Goal: Task Accomplishment & Management: Manage account settings

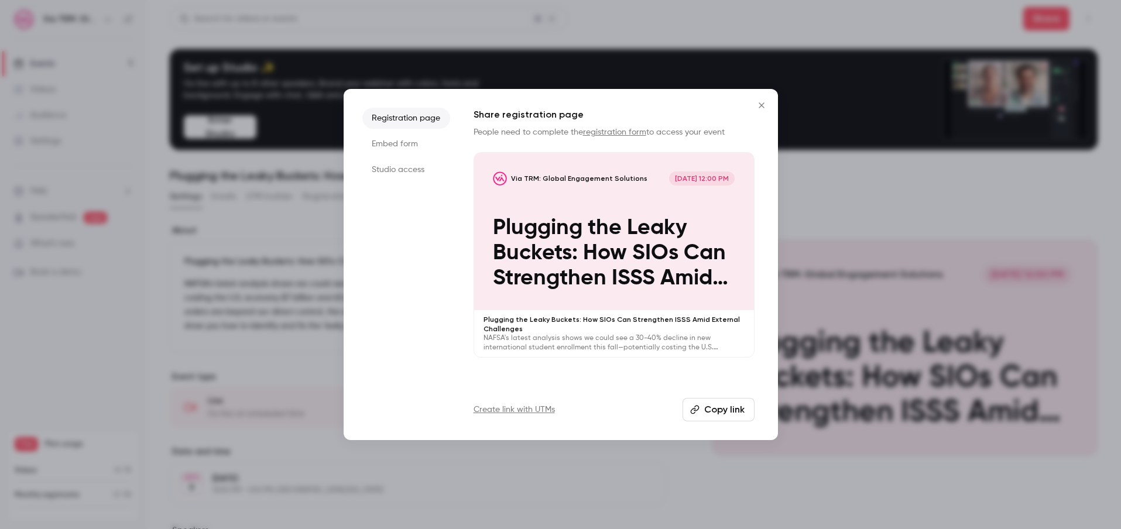
click at [412, 146] on li "Embed form" at bounding box center [406, 143] width 88 height 21
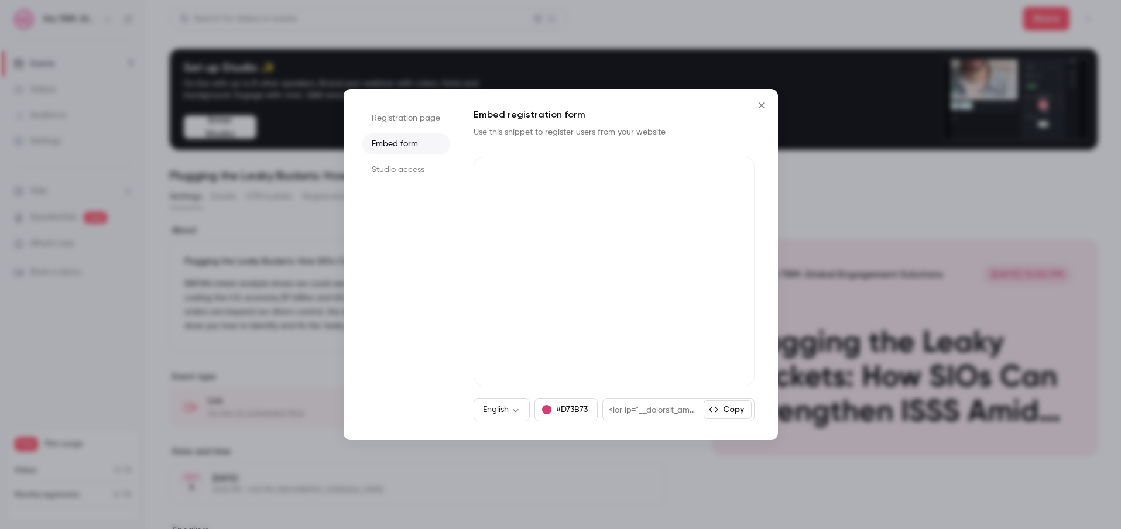
click at [426, 169] on li "Studio access" at bounding box center [406, 169] width 88 height 21
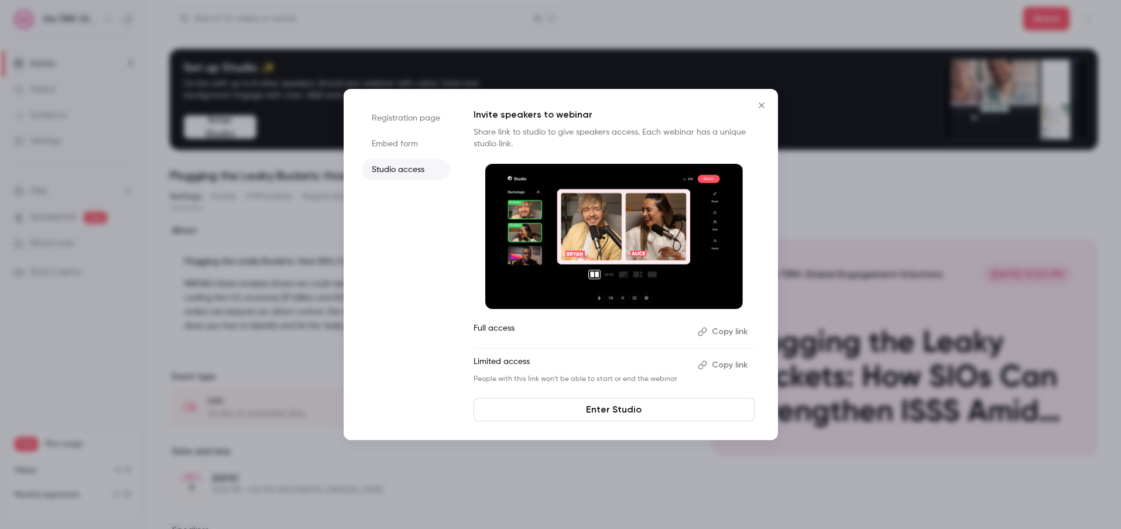
click at [422, 145] on li "Embed form" at bounding box center [406, 143] width 88 height 21
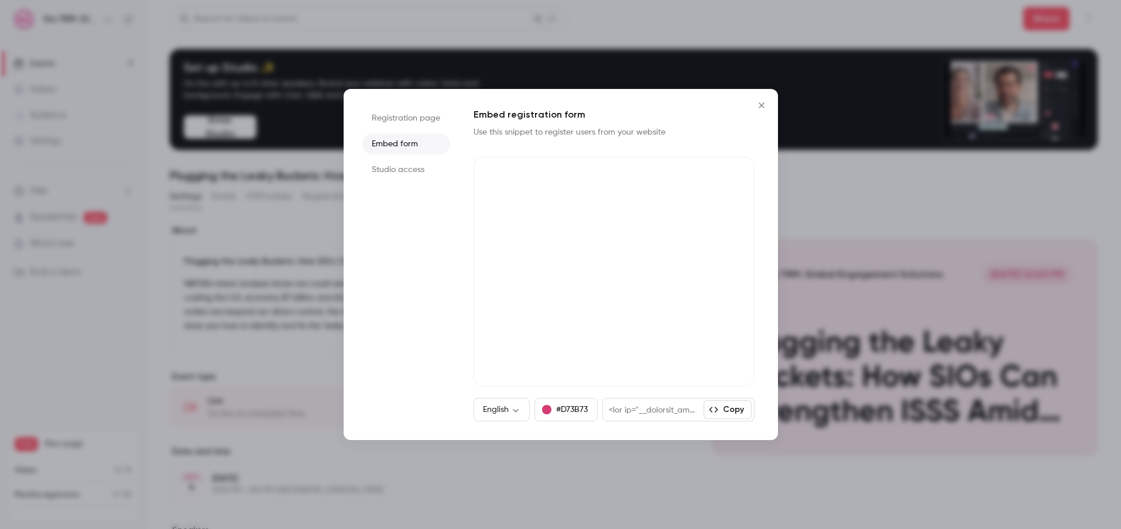
click at [422, 124] on li "Registration page" at bounding box center [406, 118] width 88 height 21
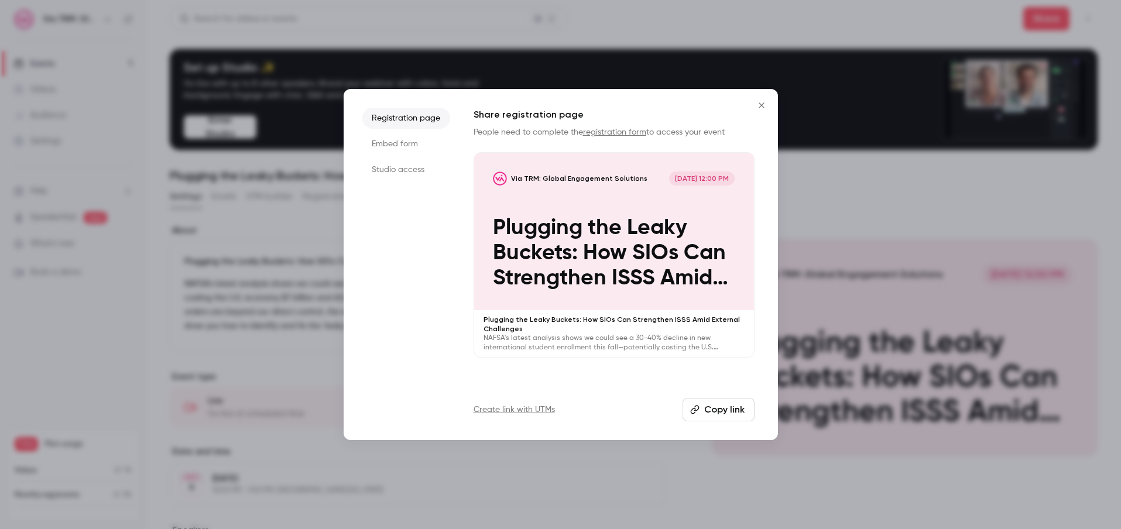
click at [762, 105] on icon "Close" at bounding box center [761, 105] width 14 height 9
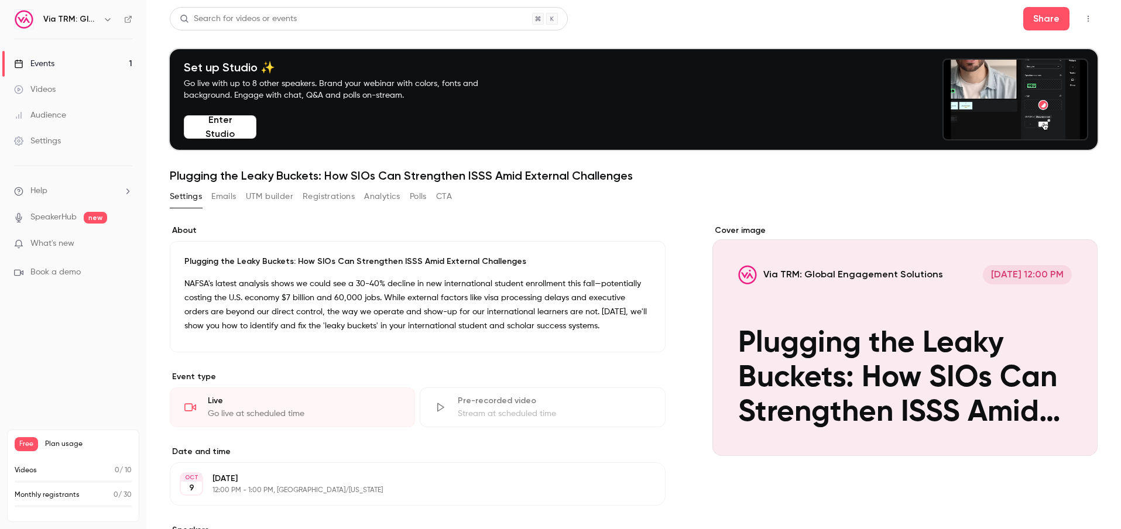
click at [398, 318] on p "NAFSA's latest analysis shows we could see a 30-40% decline in new internationa…" at bounding box center [417, 305] width 467 height 56
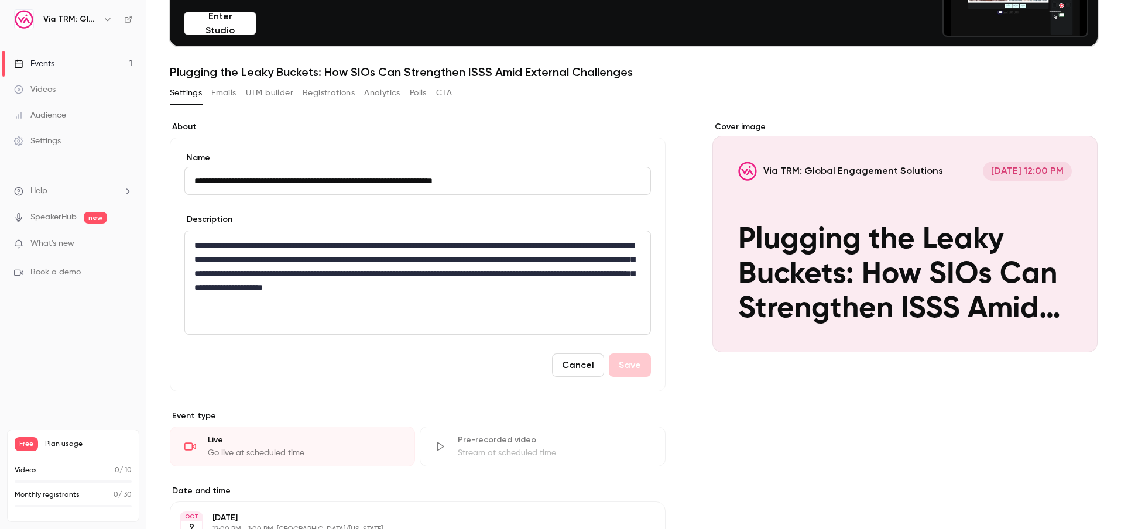
scroll to position [77, 0]
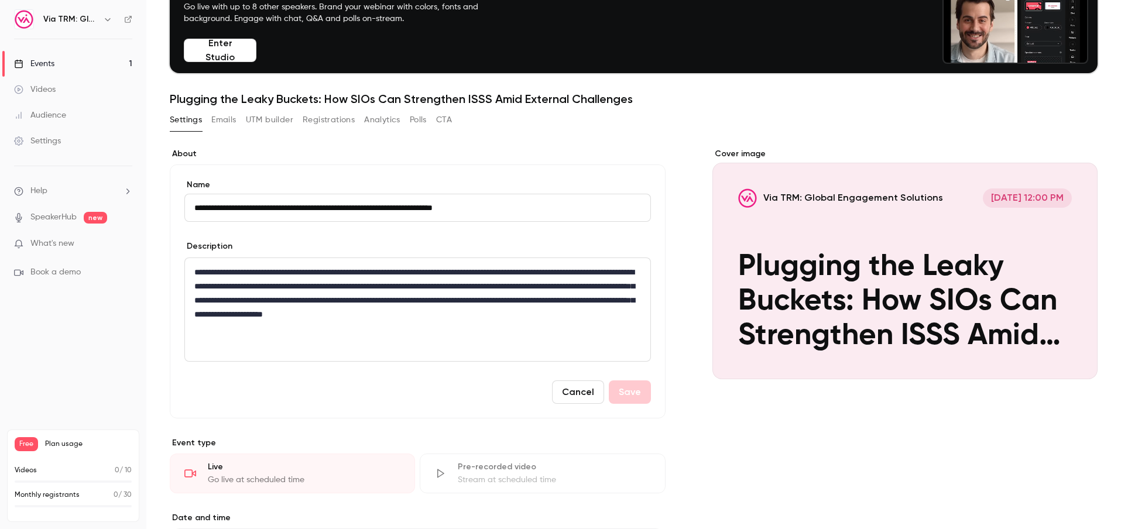
click at [1074, 354] on button "Via TRM: Global Engagement Solutions [DATE] 12:00 PM Plugging the Leaky Buckets…" at bounding box center [1076, 358] width 23 height 23
click at [411, 338] on div "**********" at bounding box center [417, 309] width 465 height 103
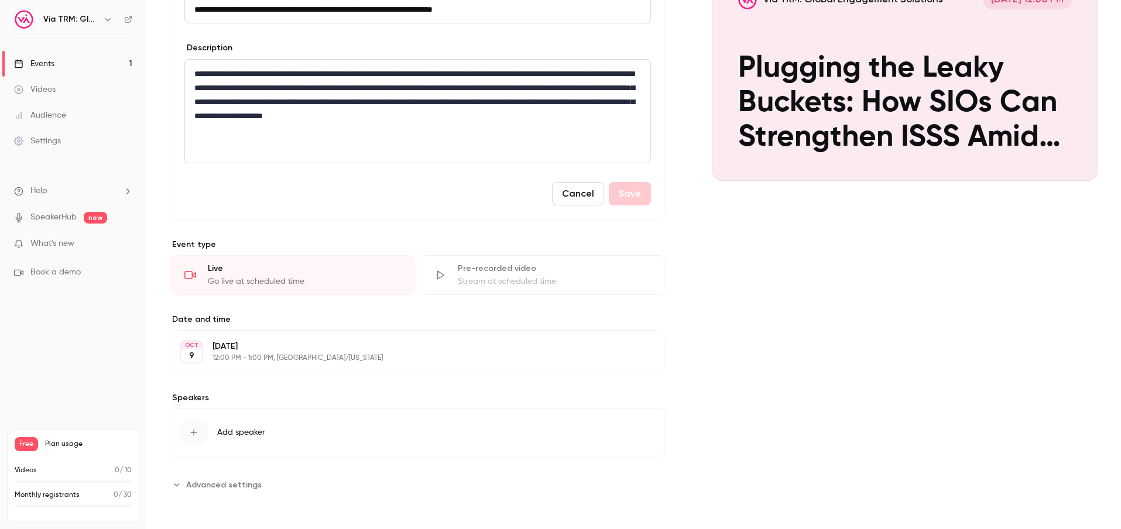
scroll to position [0, 0]
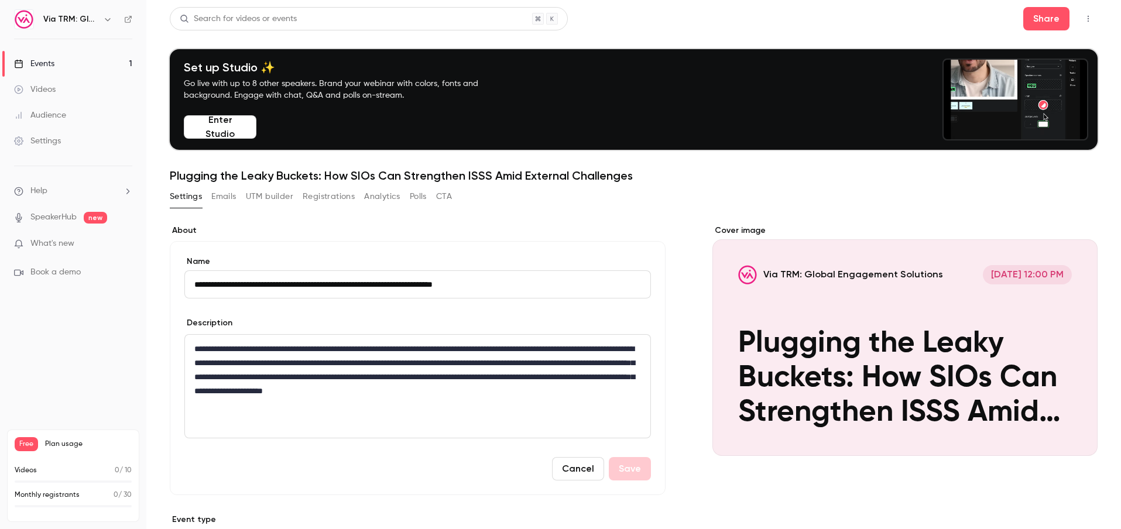
click at [574, 472] on button "Cancel" at bounding box center [578, 468] width 52 height 23
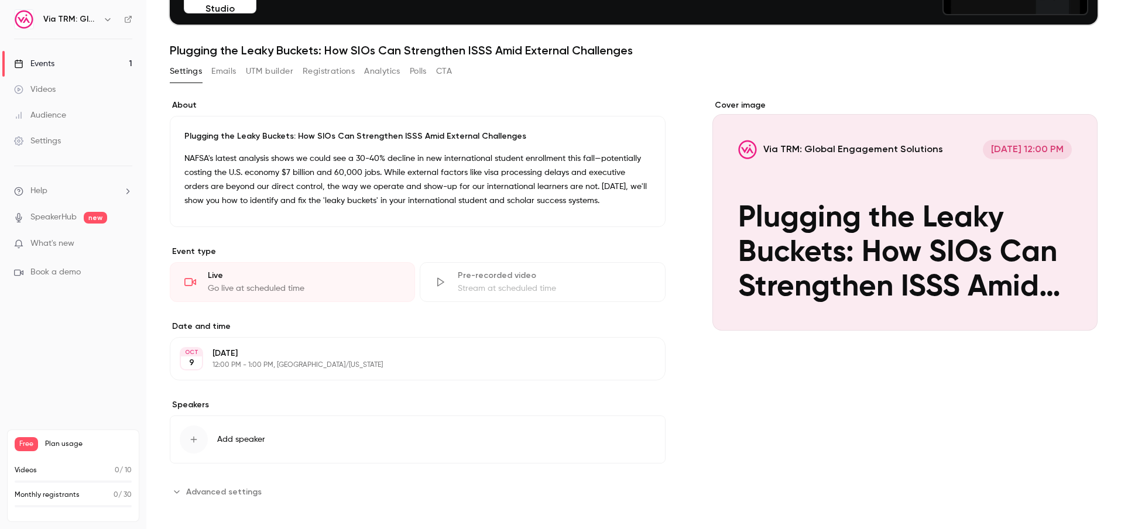
scroll to position [132, 0]
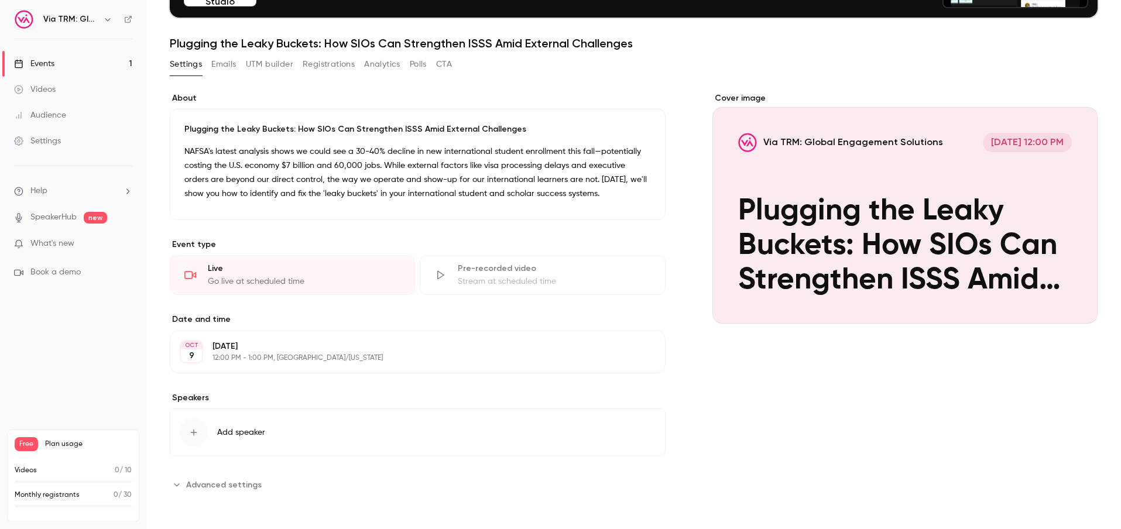
click at [65, 242] on span "What's new" at bounding box center [52, 244] width 44 height 12
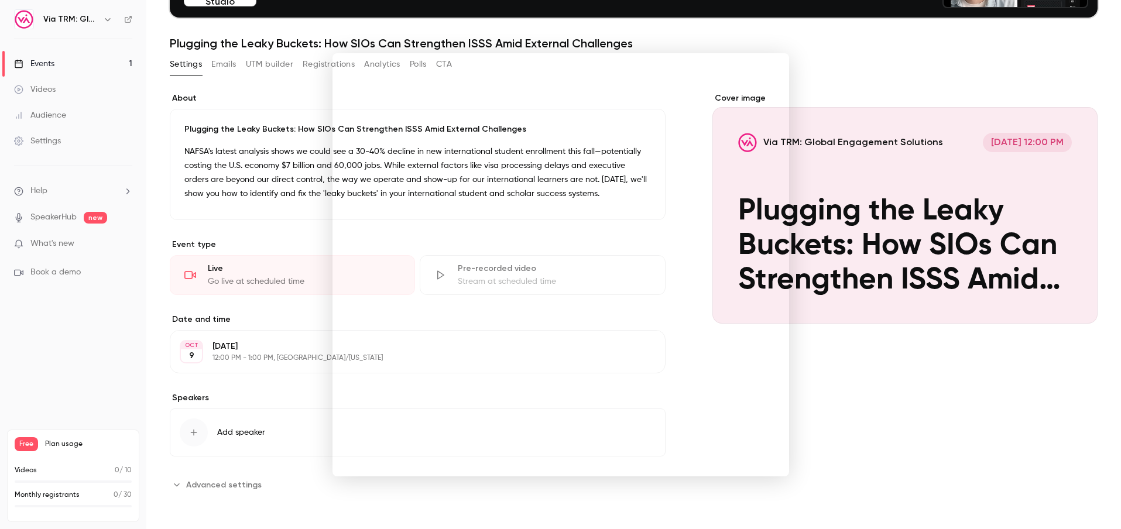
click at [969, 416] on div at bounding box center [560, 264] width 1121 height 529
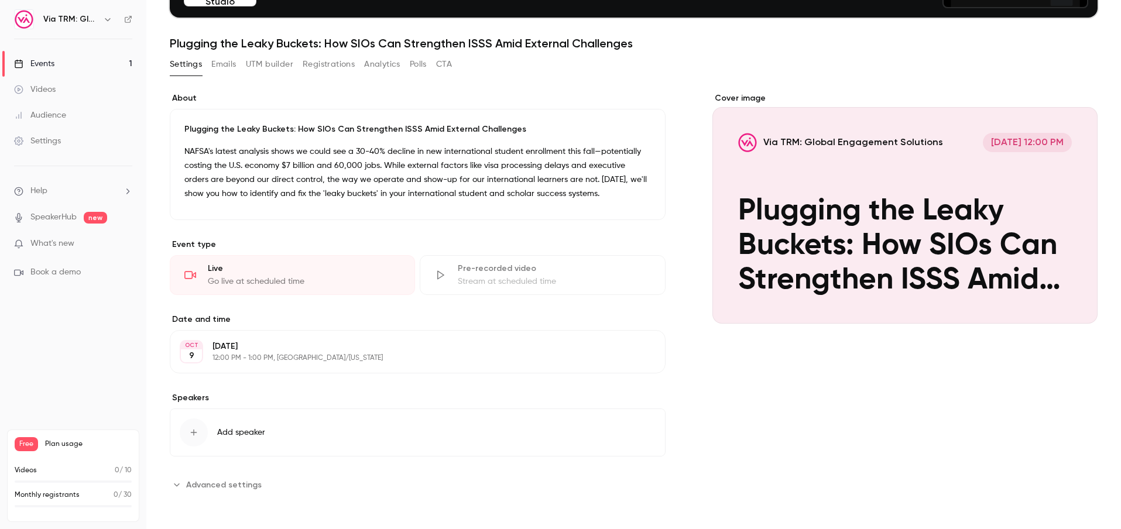
click at [23, 443] on span "Free" at bounding box center [26, 444] width 23 height 14
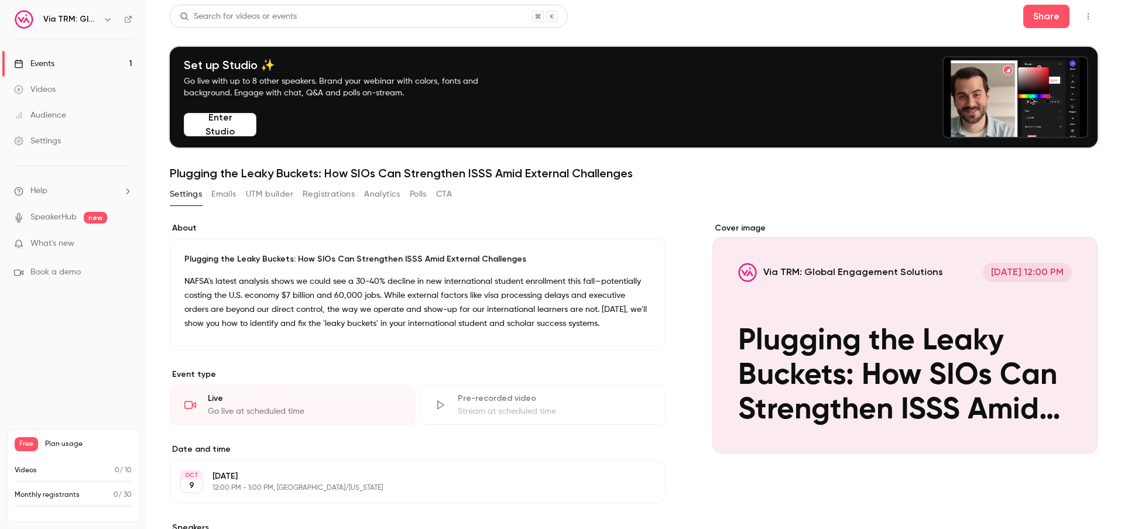
scroll to position [0, 0]
